Goal: Contribute content

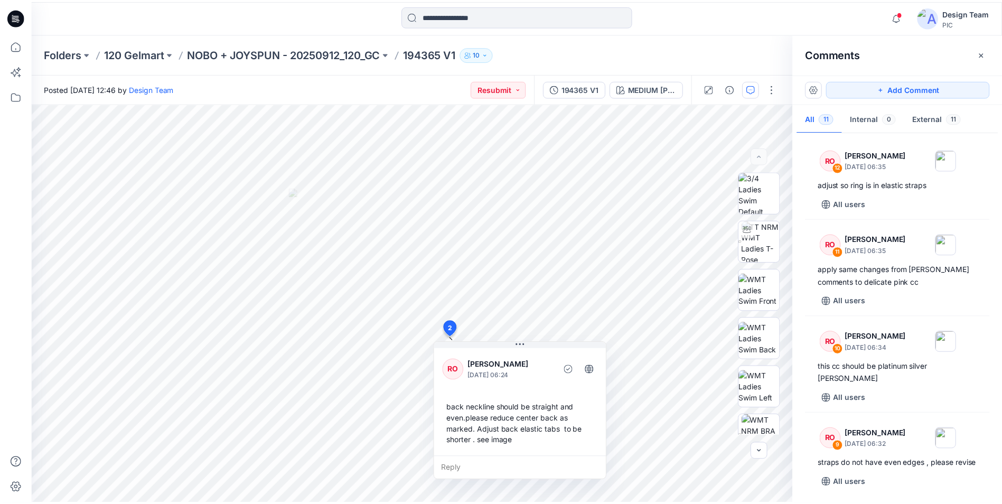
scroll to position [682, 0]
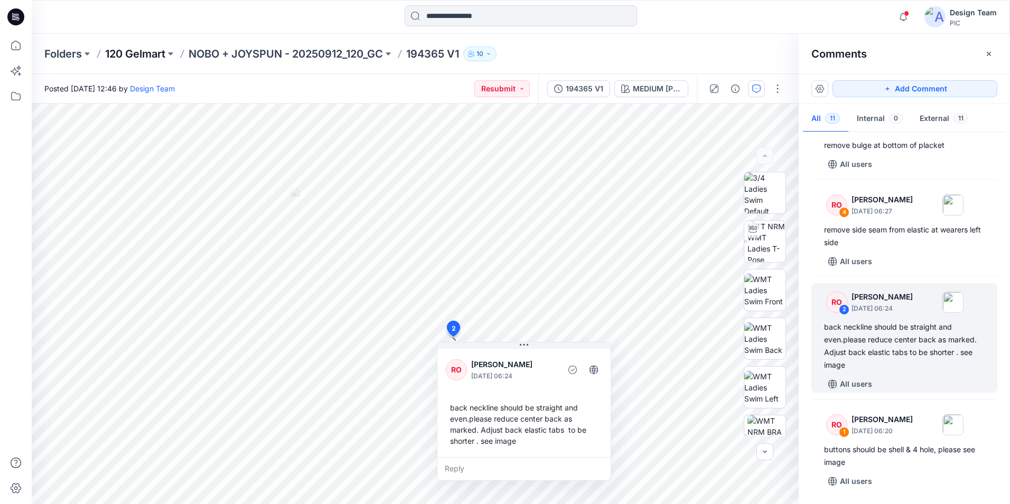
click at [158, 54] on p "120 Gelmart" at bounding box center [135, 53] width 60 height 15
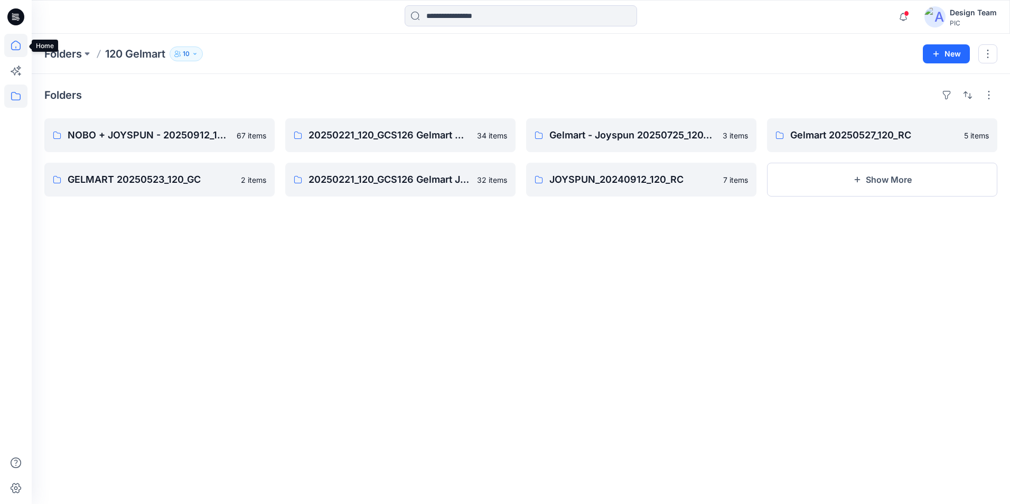
click at [16, 48] on icon at bounding box center [15, 47] width 1 height 2
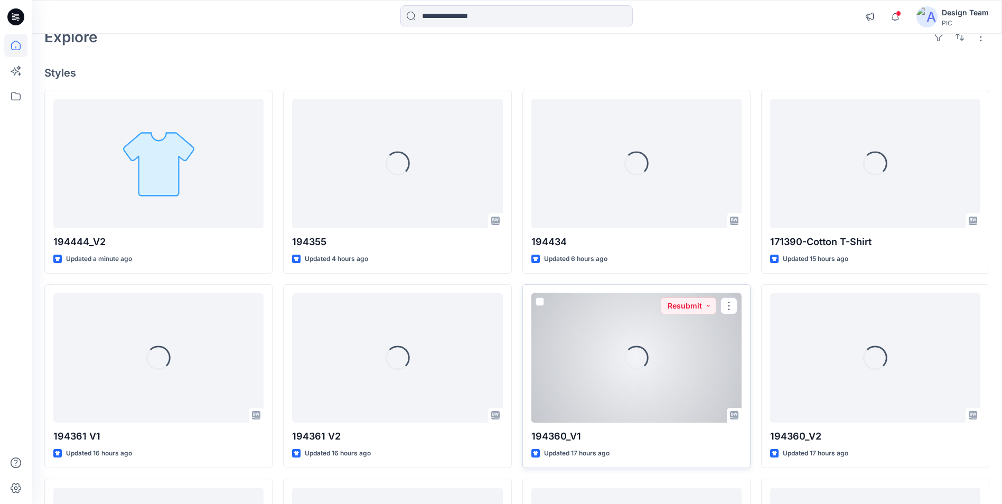
scroll to position [211, 0]
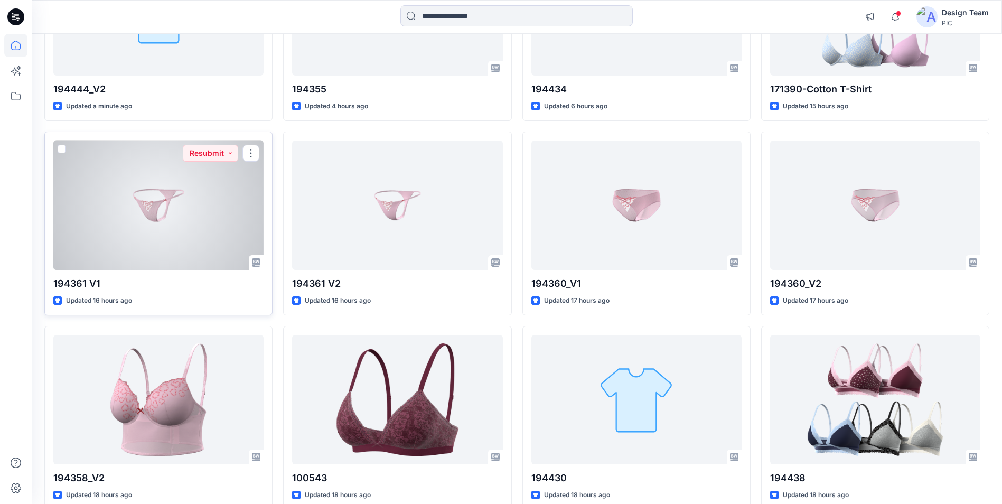
click at [226, 246] on div at bounding box center [158, 205] width 210 height 129
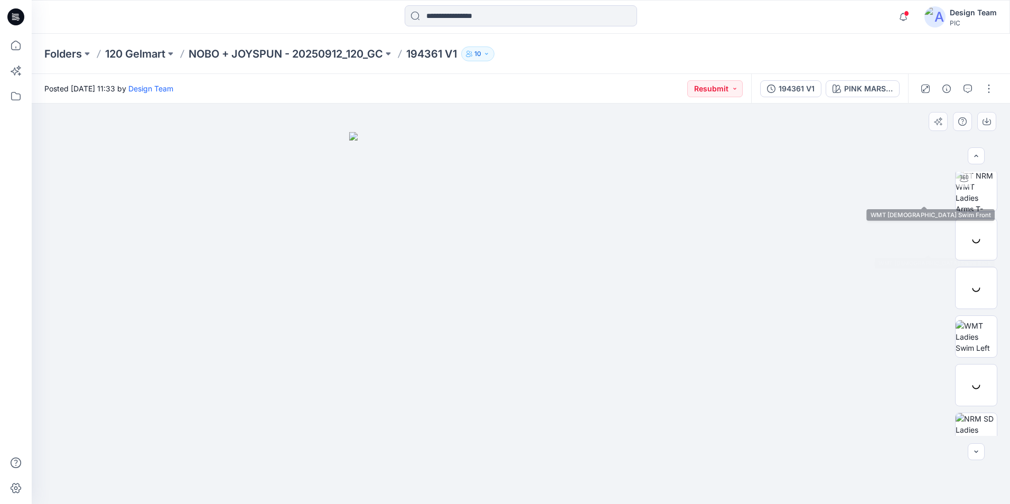
scroll to position [167, 0]
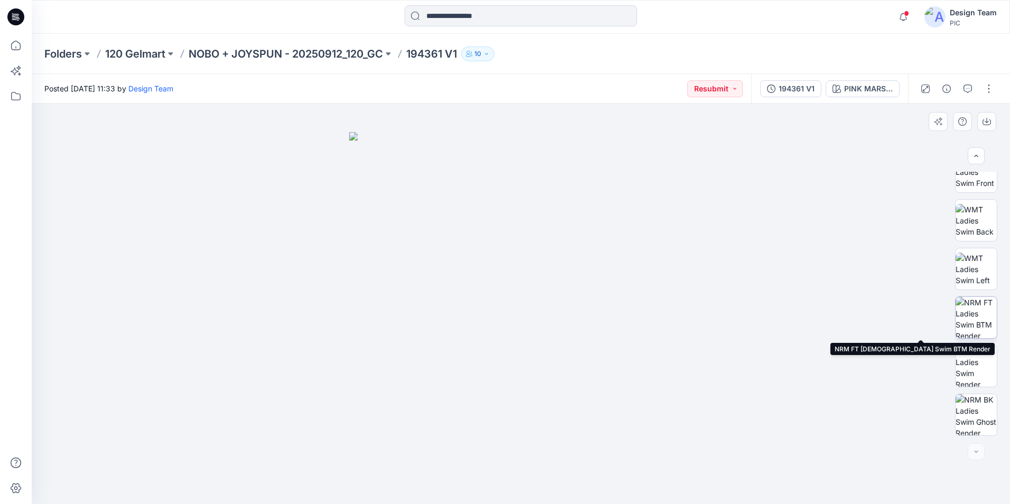
click at [971, 310] on img at bounding box center [976, 317] width 41 height 41
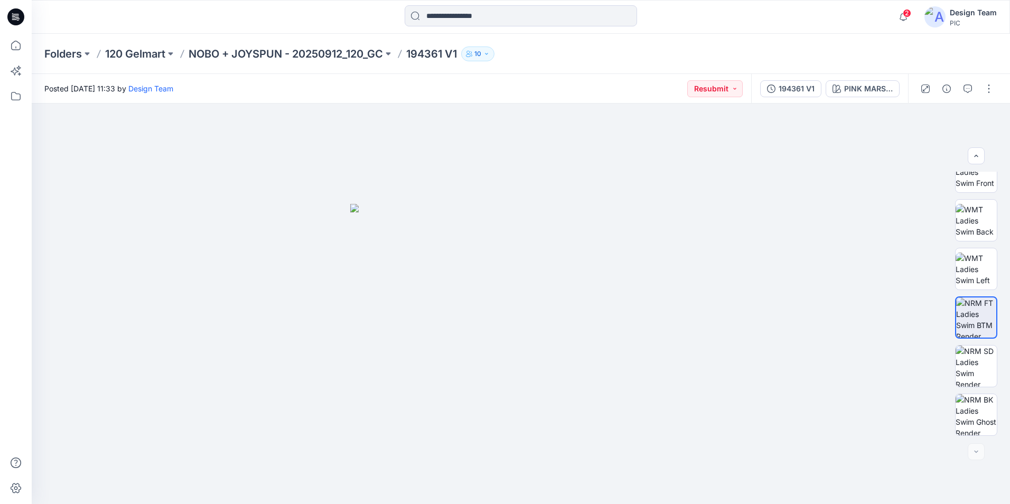
click at [18, 18] on icon at bounding box center [18, 18] width 4 height 1
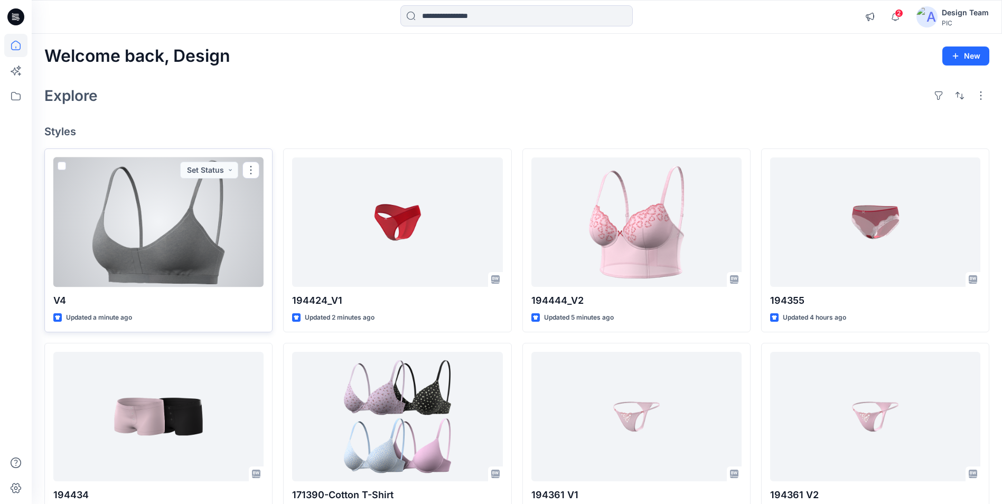
click at [174, 234] on div at bounding box center [158, 221] width 210 height 129
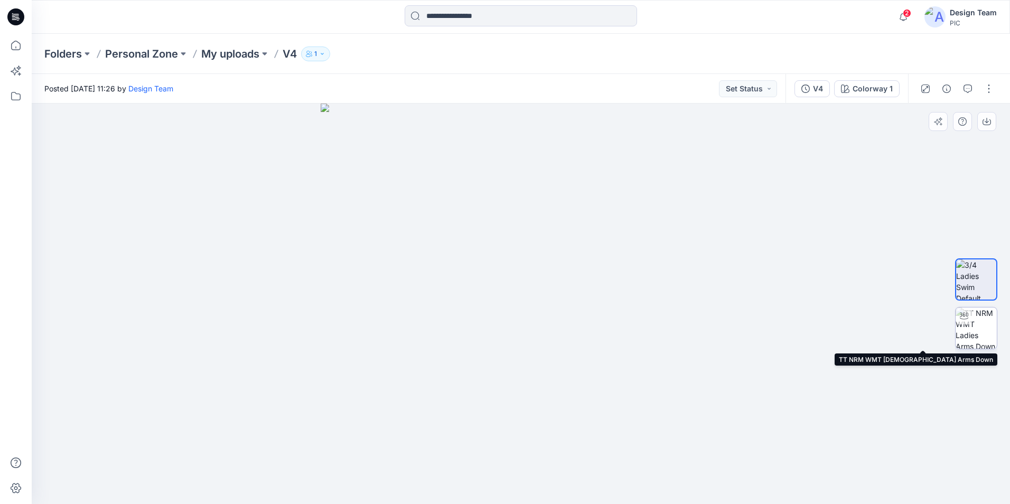
click at [978, 325] on img at bounding box center [976, 327] width 41 height 41
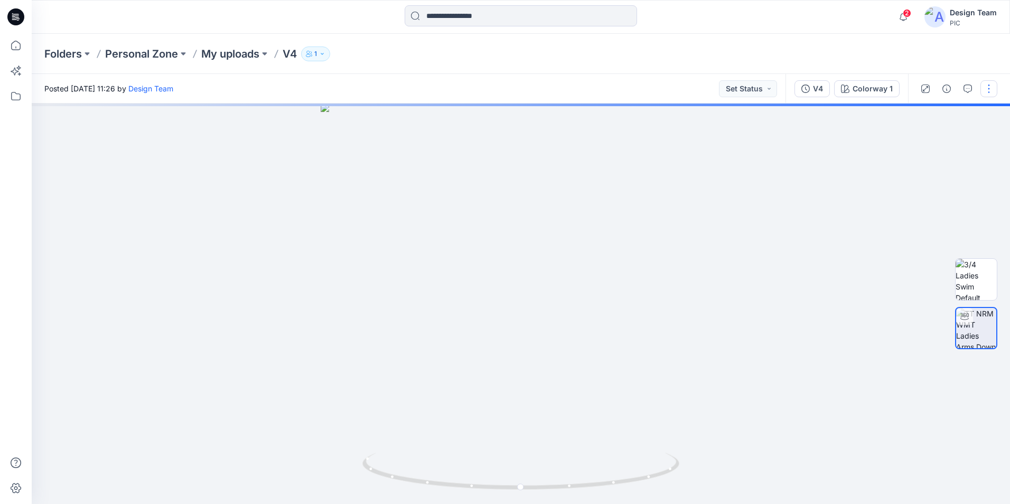
click at [985, 88] on button "button" at bounding box center [989, 88] width 17 height 17
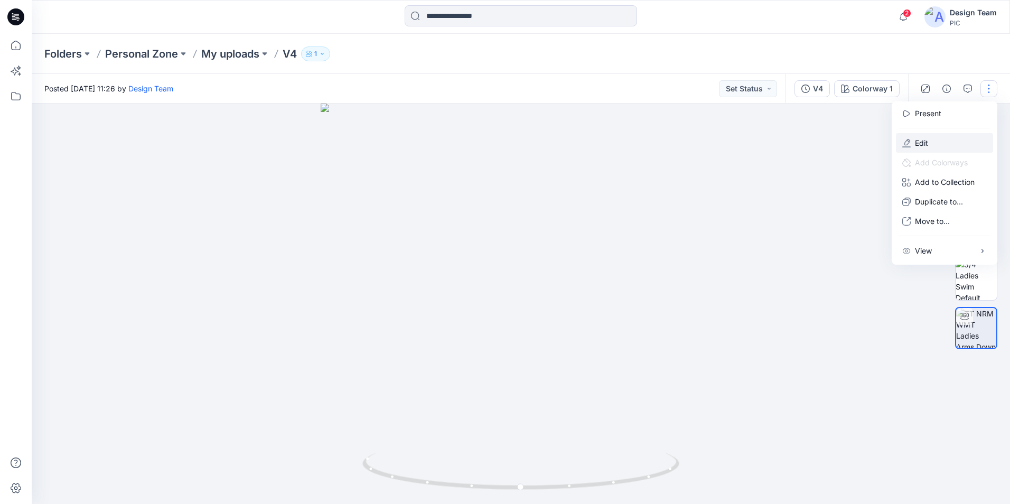
click at [935, 136] on button "Edit" at bounding box center [944, 143] width 97 height 20
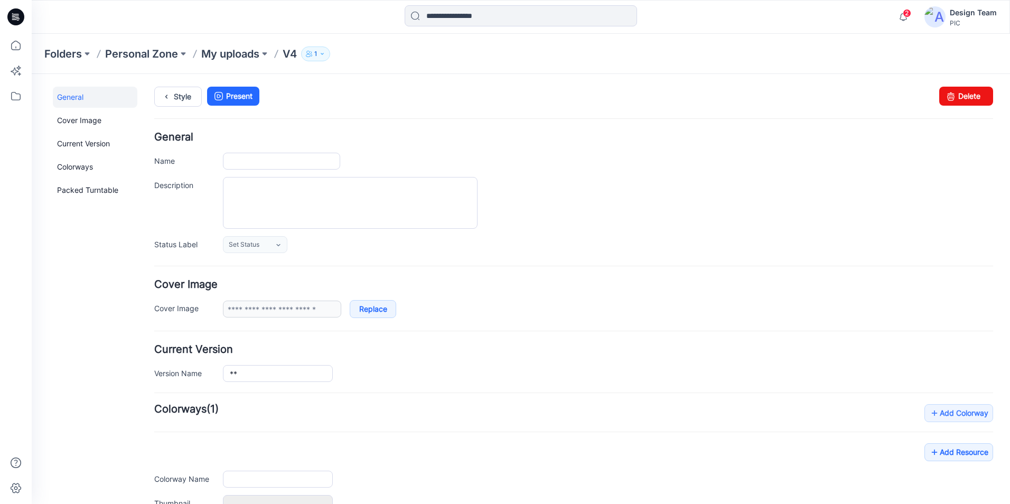
type input "**"
type input "**********"
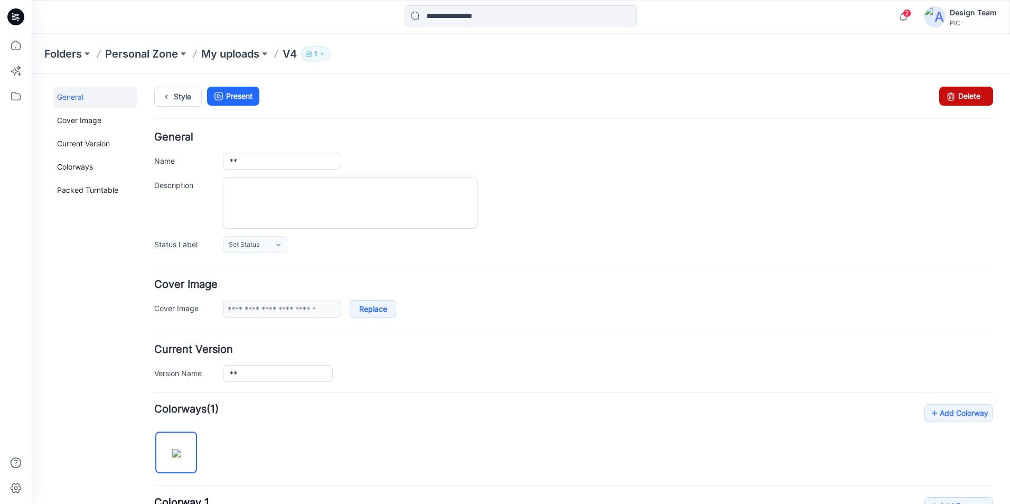
drag, startPoint x: 593, startPoint y: 120, endPoint x: 947, endPoint y: 96, distance: 354.8
click at [947, 96] on icon at bounding box center [951, 96] width 15 height 19
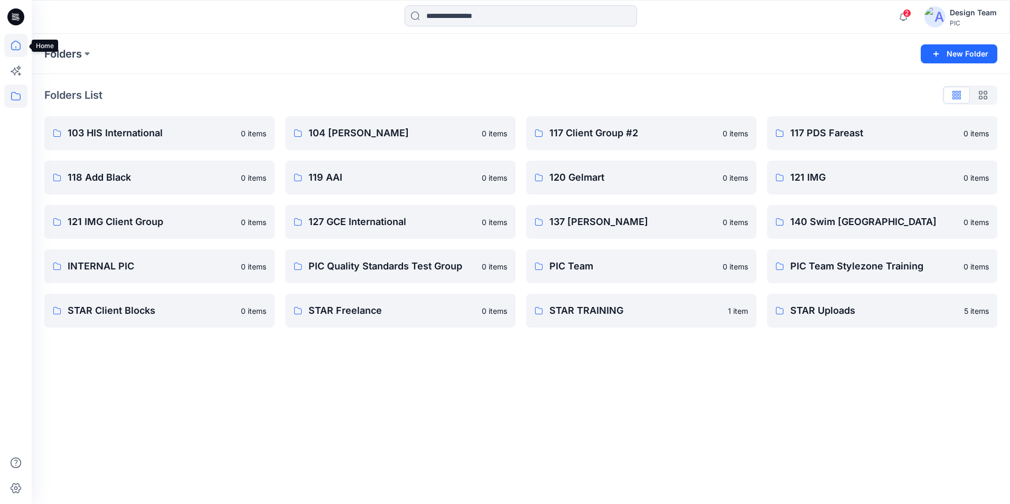
click at [12, 43] on icon at bounding box center [15, 45] width 23 height 23
